Goal: Task Accomplishment & Management: Use online tool/utility

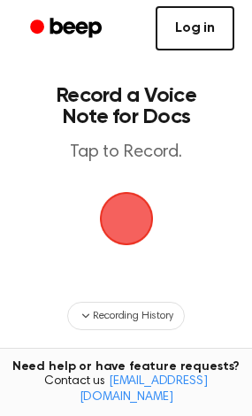
click at [184, 23] on link "Log in" at bounding box center [195, 28] width 79 height 44
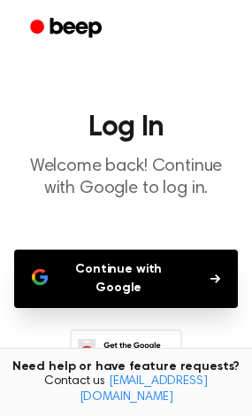
click at [177, 259] on button "Continue with Google" at bounding box center [126, 278] width 224 height 58
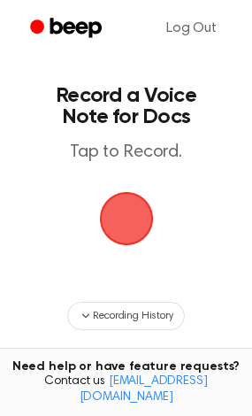
click at [126, 227] on span "button" at bounding box center [126, 218] width 88 height 88
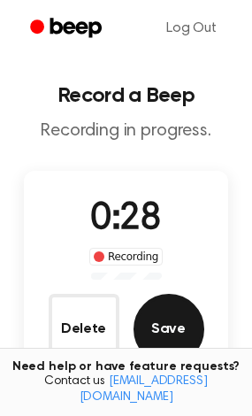
click at [172, 332] on button "Save" at bounding box center [169, 329] width 71 height 71
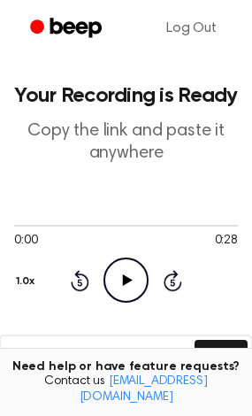
click at [115, 276] on icon "Play Audio" at bounding box center [126, 279] width 45 height 45
click at [124, 276] on icon at bounding box center [126, 280] width 8 height 12
click at [121, 274] on icon "Play Audio" at bounding box center [126, 279] width 45 height 45
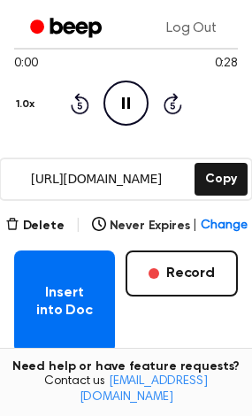
scroll to position [354, 0]
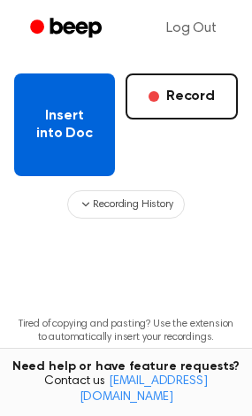
click at [83, 142] on button "Insert into Doc" at bounding box center [64, 124] width 101 height 103
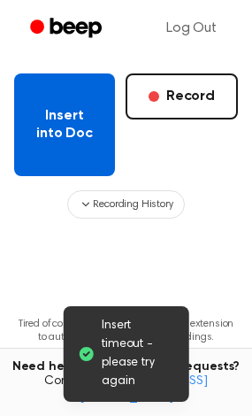
click at [84, 142] on button "Insert into Doc" at bounding box center [64, 124] width 101 height 103
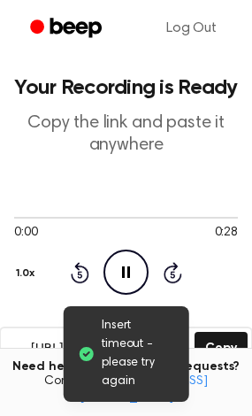
scroll to position [0, 0]
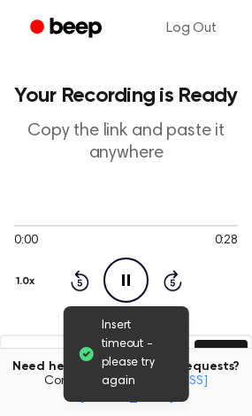
click at [131, 280] on icon "Pause Audio" at bounding box center [126, 279] width 45 height 45
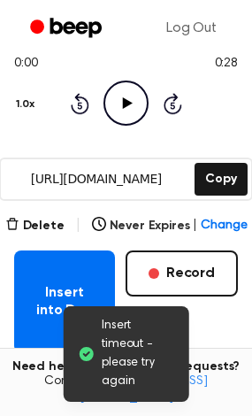
scroll to position [88, 0]
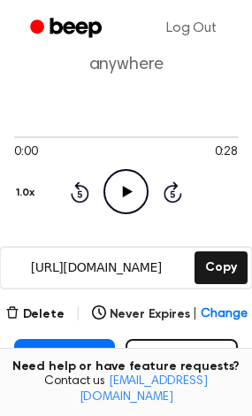
click at [126, 193] on icon at bounding box center [128, 192] width 10 height 12
click at [110, 133] on div at bounding box center [126, 136] width 224 height 14
drag, startPoint x: 12, startPoint y: 134, endPoint x: 46, endPoint y: 134, distance: 33.6
click at [46, 134] on div at bounding box center [126, 136] width 224 height 14
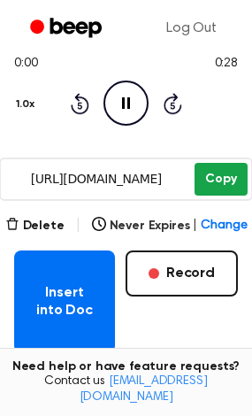
click at [231, 173] on button "Copy" at bounding box center [221, 179] width 52 height 33
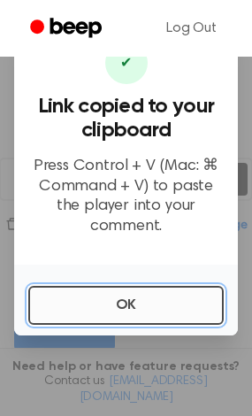
click at [111, 286] on button "OK" at bounding box center [126, 305] width 196 height 39
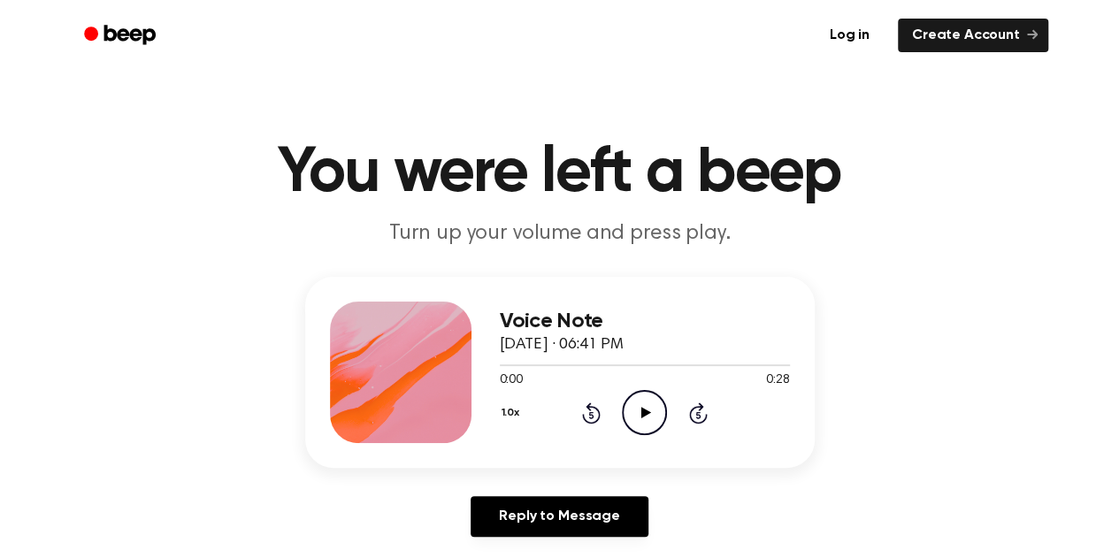
click at [636, 407] on icon "Play Audio" at bounding box center [644, 412] width 45 height 45
click at [640, 404] on icon "Pause Audio" at bounding box center [644, 412] width 45 height 45
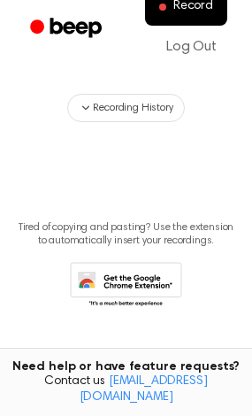
scroll to position [31, 0]
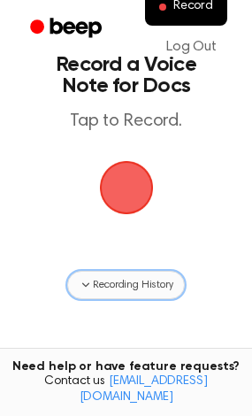
click at [143, 281] on span "Recording History" at bounding box center [133, 285] width 80 height 16
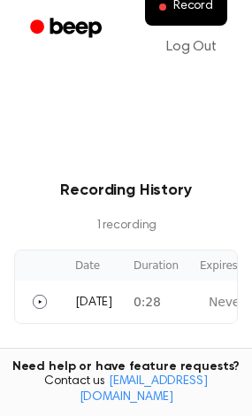
scroll to position [296, 0]
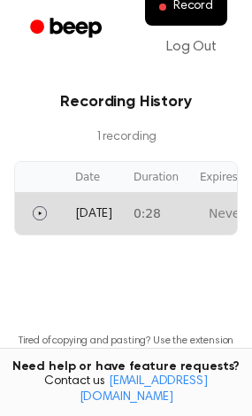
click at [131, 205] on td "0:28" at bounding box center [156, 213] width 66 height 42
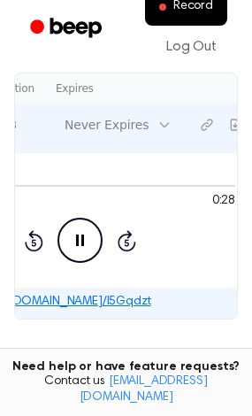
scroll to position [0, 176]
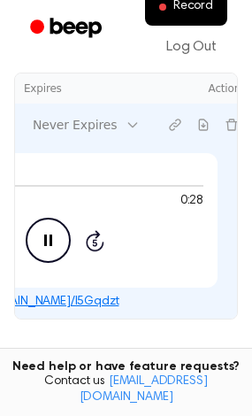
click at [120, 120] on td "Never Expires" at bounding box center [81, 125] width 137 height 42
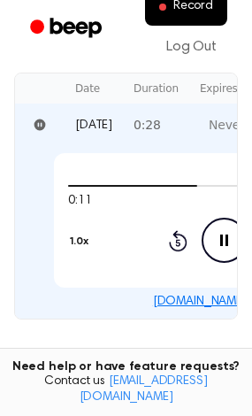
click at [118, 123] on tr "Today 0:28 Never Expires" at bounding box center [224, 125] width 418 height 42
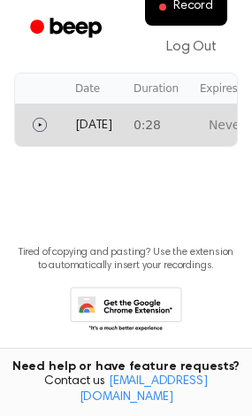
click at [140, 127] on td "0:28" at bounding box center [156, 125] width 66 height 42
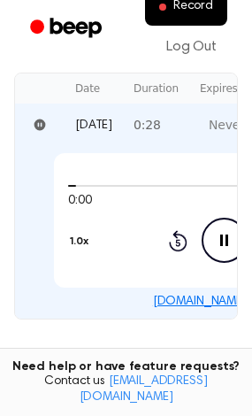
scroll to position [0, 176]
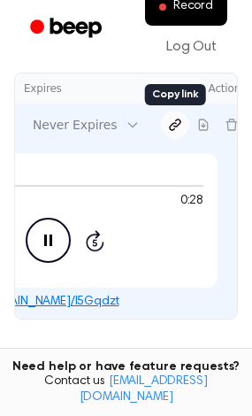
click at [168, 120] on icon "Copy link" at bounding box center [175, 125] width 14 height 14
